Goal: Task Accomplishment & Management: Manage account settings

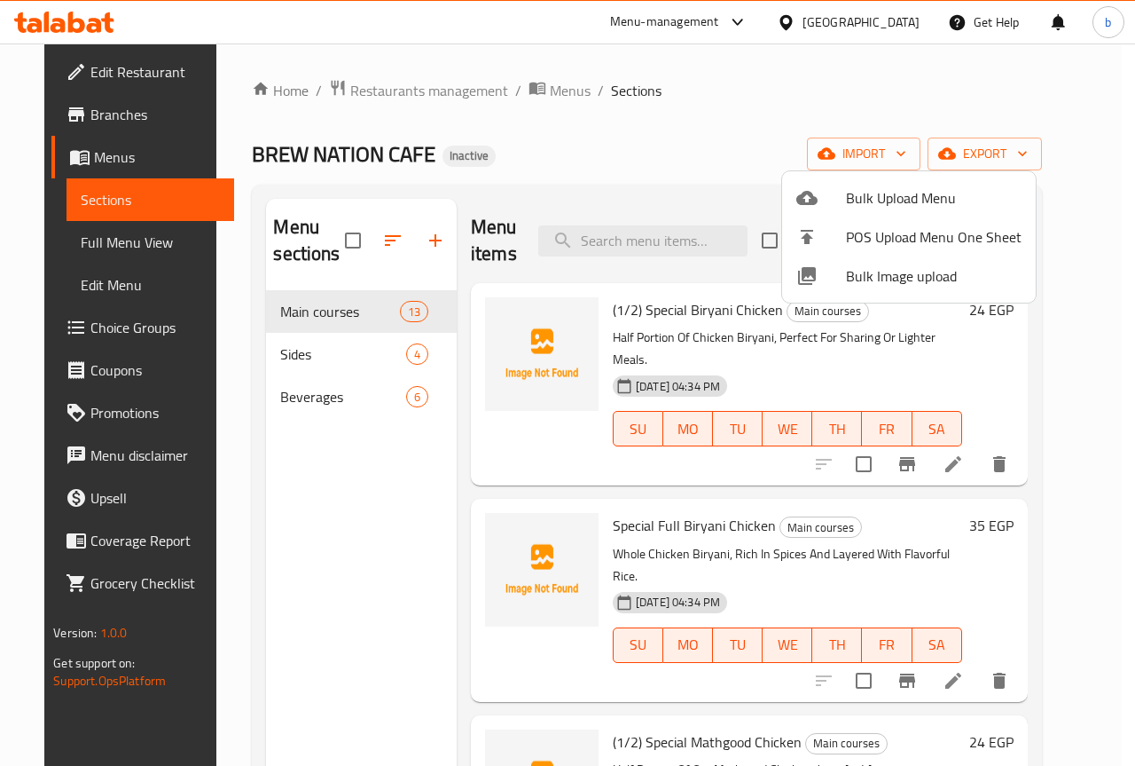
click at [102, 193] on div at bounding box center [567, 383] width 1135 height 766
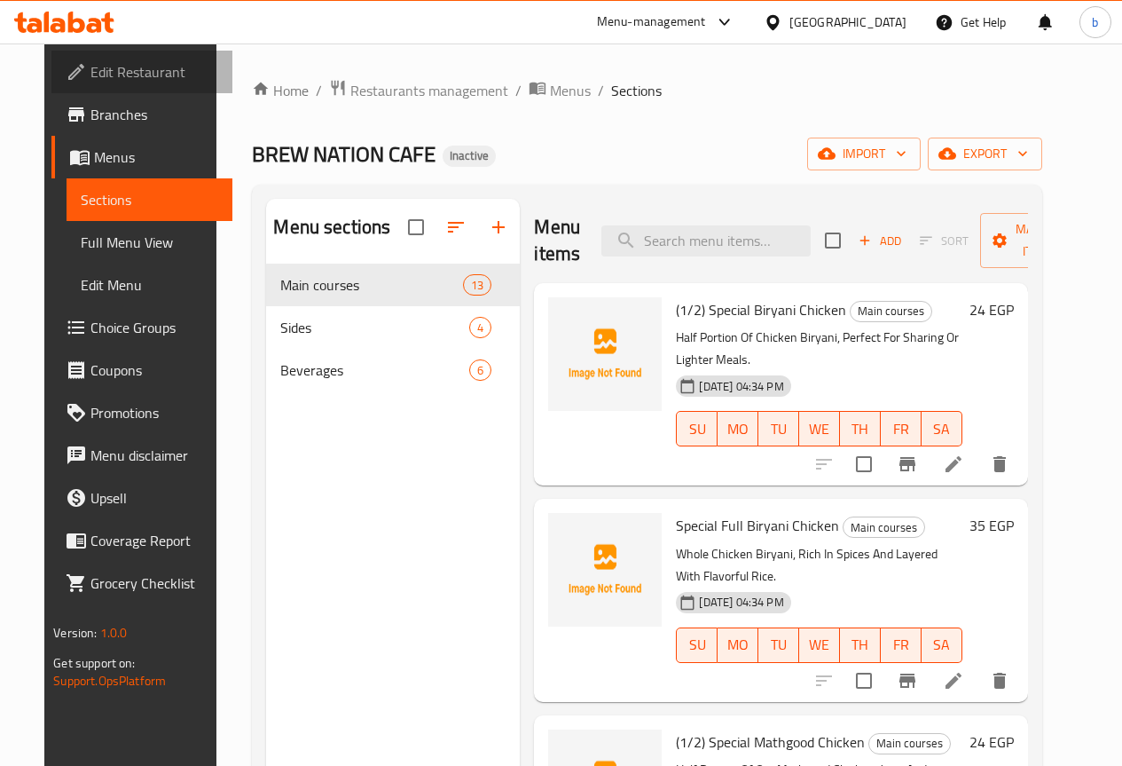
click at [90, 78] on span "Edit Restaurant" at bounding box center [153, 71] width 127 height 21
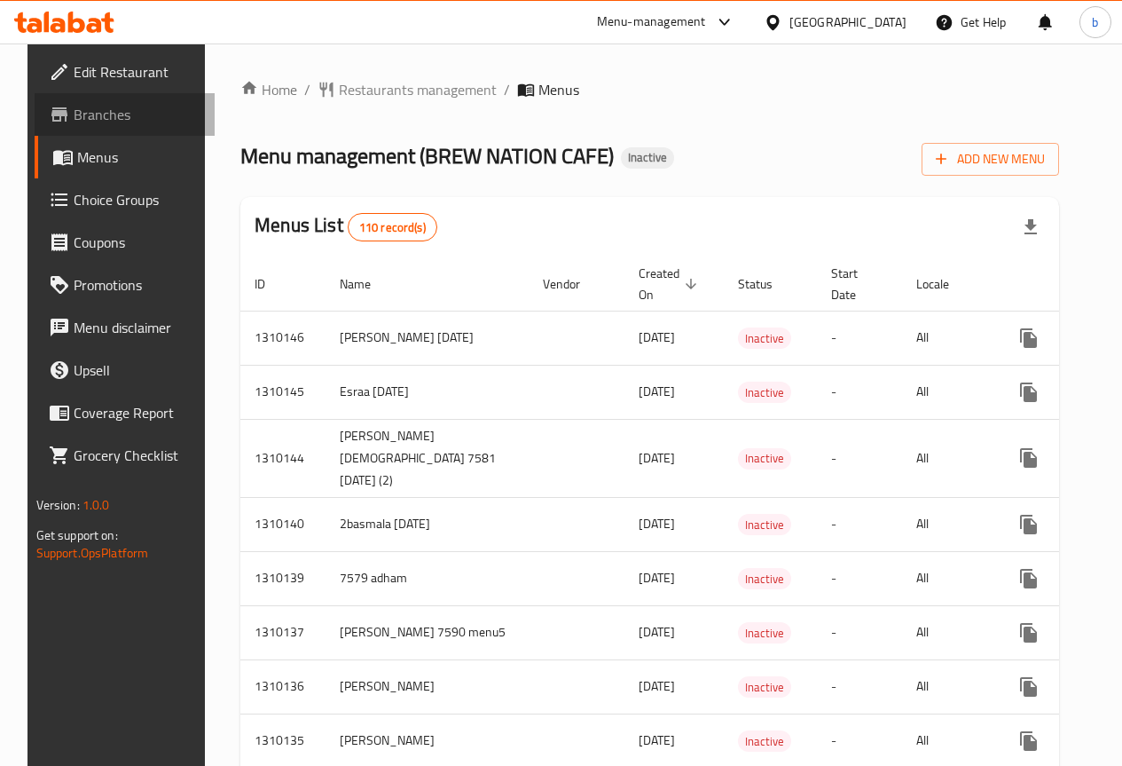
click at [135, 122] on span "Branches" at bounding box center [137, 114] width 127 height 21
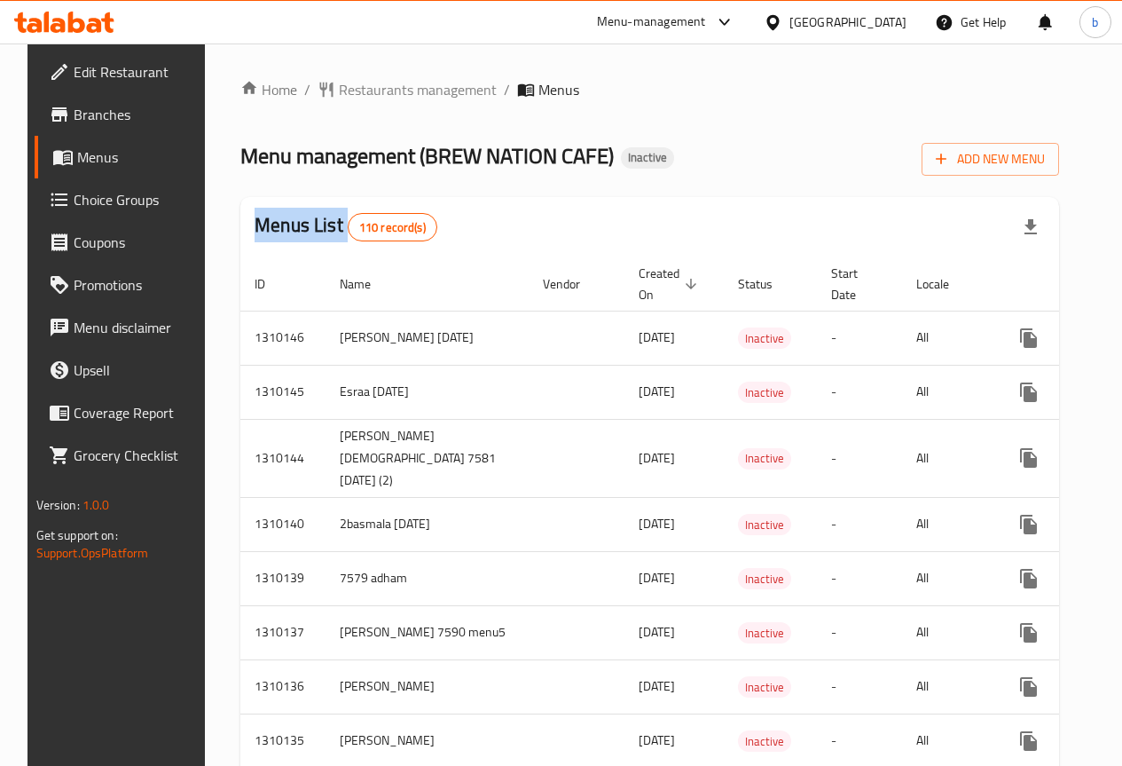
drag, startPoint x: 0, startPoint y: 0, endPoint x: 93, endPoint y: 113, distance: 146.2
click at [93, 113] on span "Branches" at bounding box center [137, 114] width 127 height 21
